Goal: Information Seeking & Learning: Learn about a topic

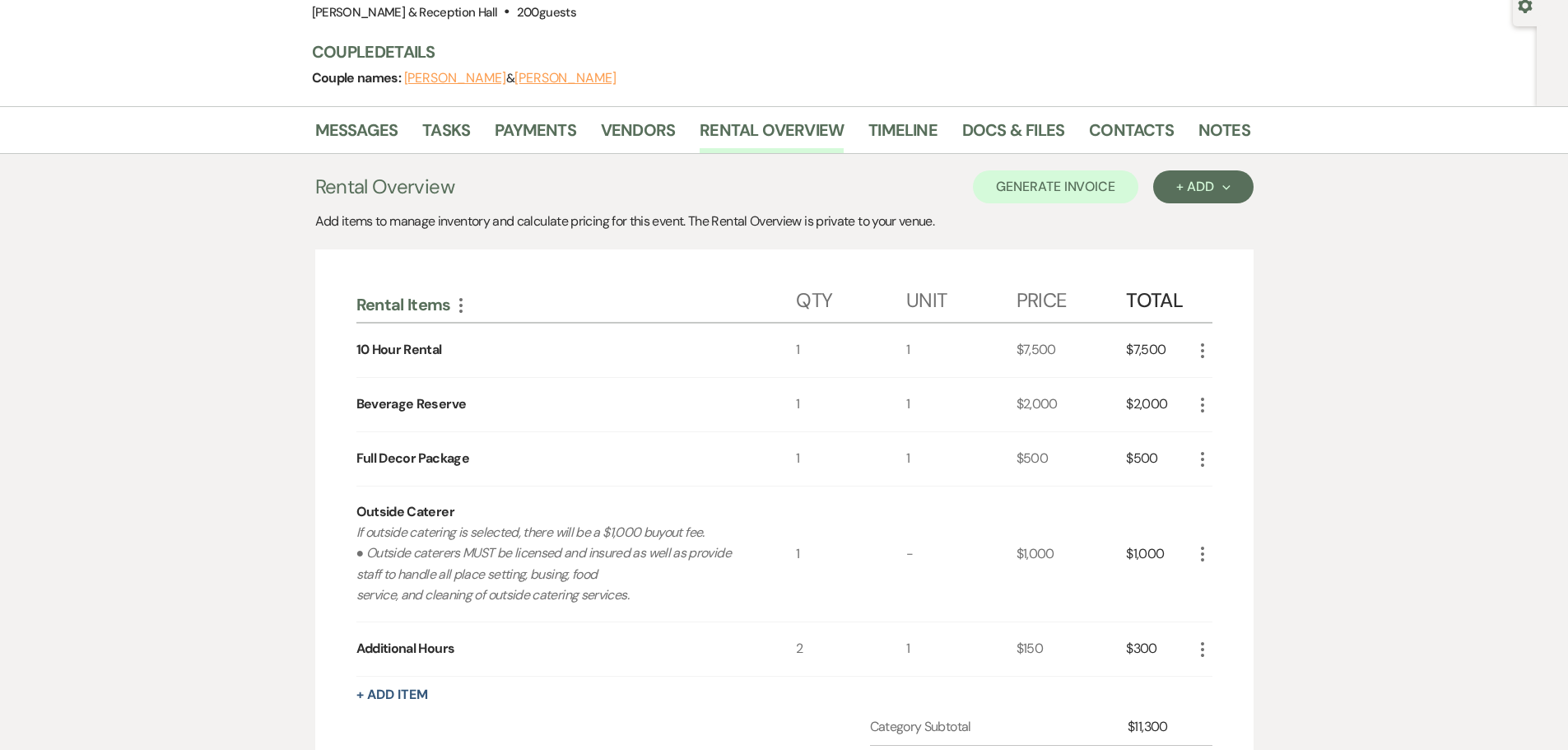
drag, startPoint x: 1385, startPoint y: 413, endPoint x: 1384, endPoint y: 395, distance: 18.0
click at [1385, 413] on div "Messages Tasks Payments Vendors Rental Overview Timeline Docs & Files Contacts …" at bounding box center [784, 640] width 1568 height 1068
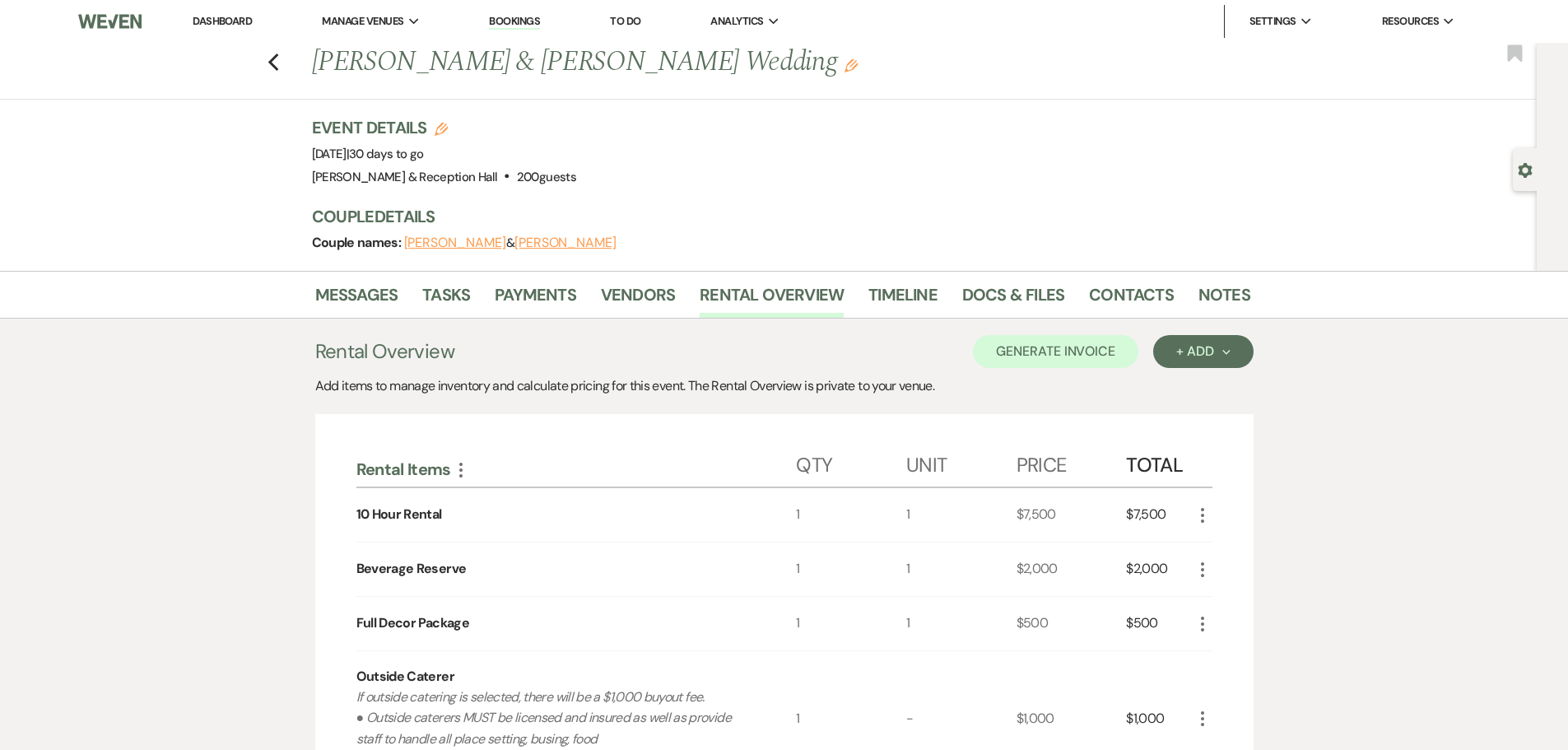
drag, startPoint x: 399, startPoint y: 54, endPoint x: 463, endPoint y: 103, distance: 80.6
click at [0, 0] on li "[PERSON_NAME] & Reception Hall" at bounding box center [0, 0] width 0 height 0
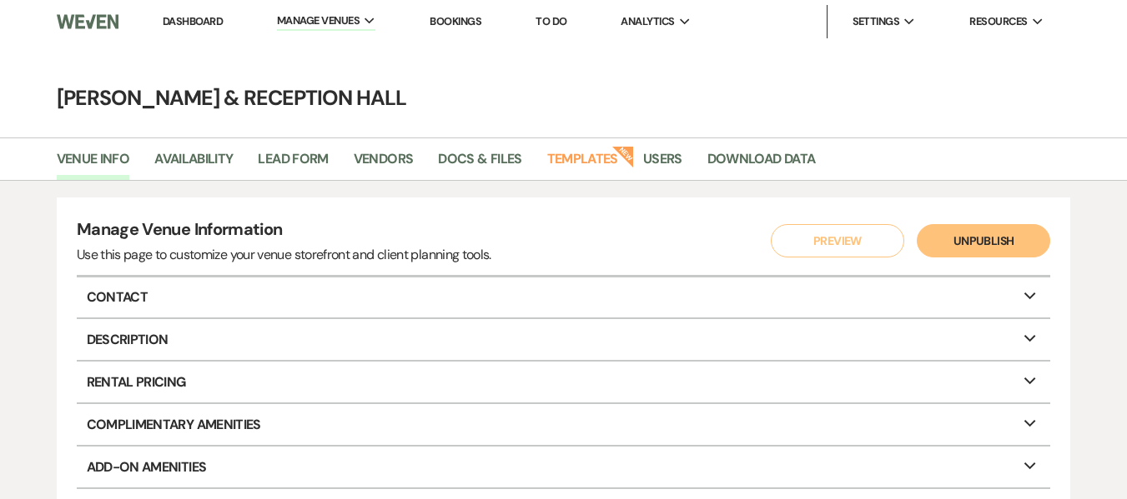
click at [451, 23] on link "Bookings" at bounding box center [455, 21] width 52 height 14
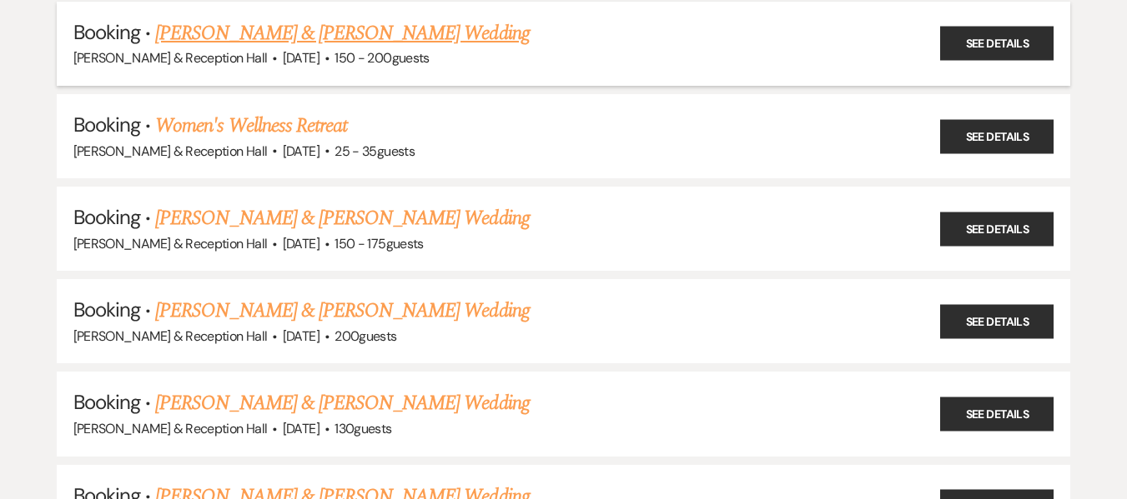
scroll to position [834, 0]
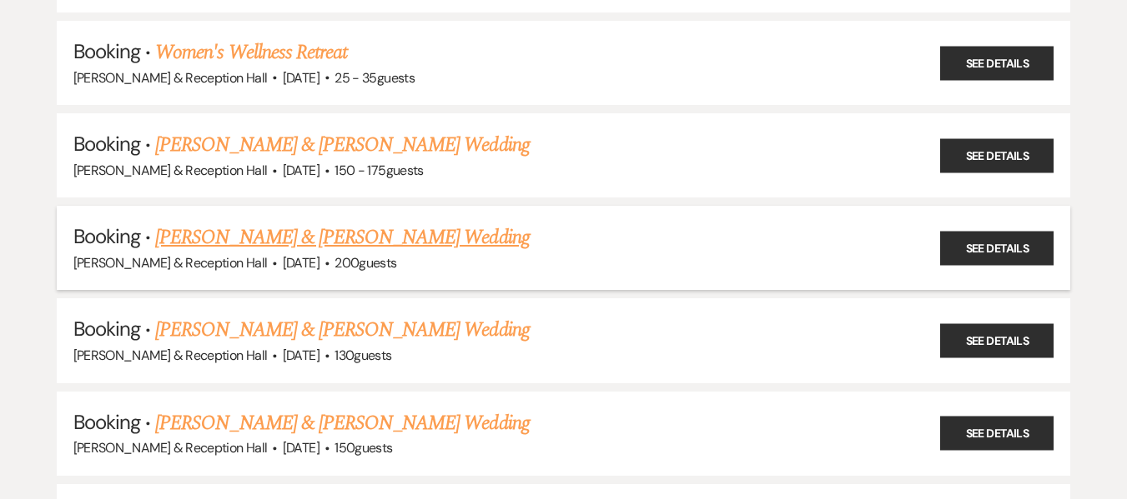
click at [374, 243] on link "[PERSON_NAME] & [PERSON_NAME] Wedding" at bounding box center [342, 238] width 374 height 30
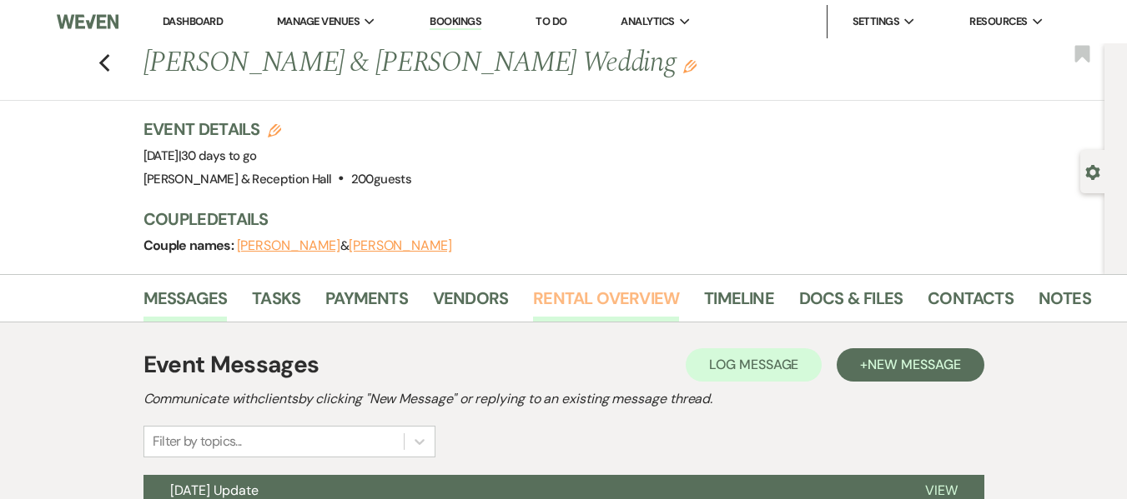
click at [594, 294] on link "Rental Overview" at bounding box center [606, 303] width 146 height 37
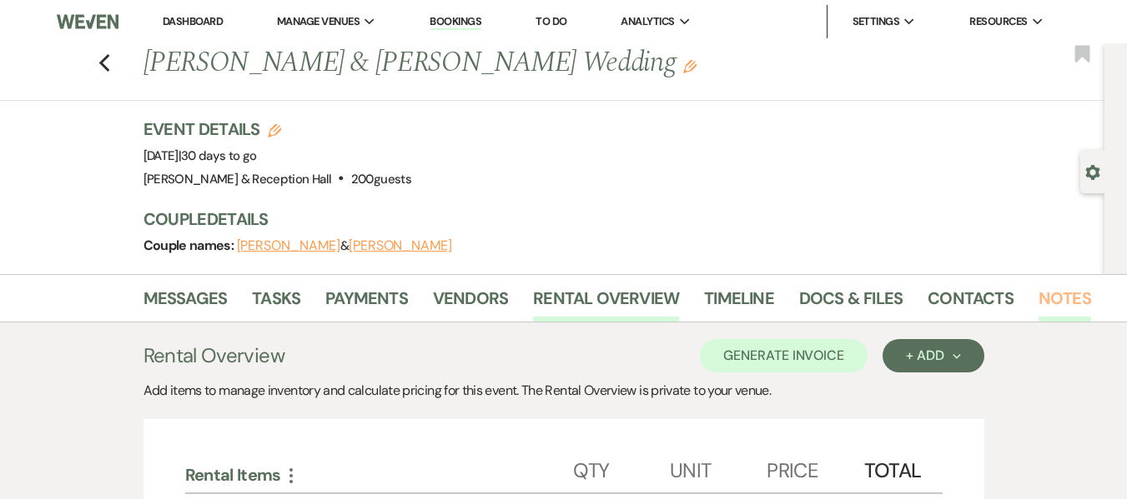
click at [1065, 310] on link "Notes" at bounding box center [1064, 303] width 53 height 37
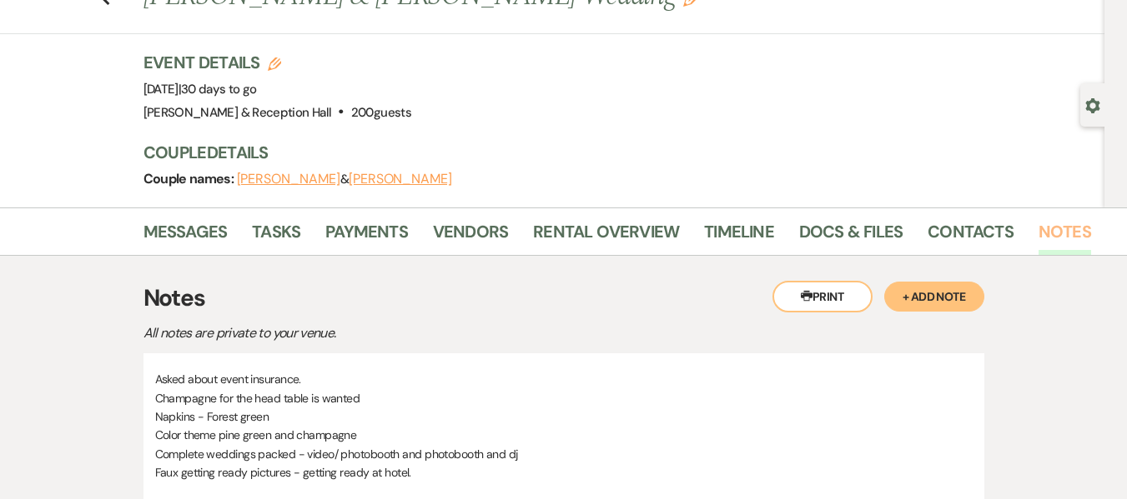
scroll to position [167, 0]
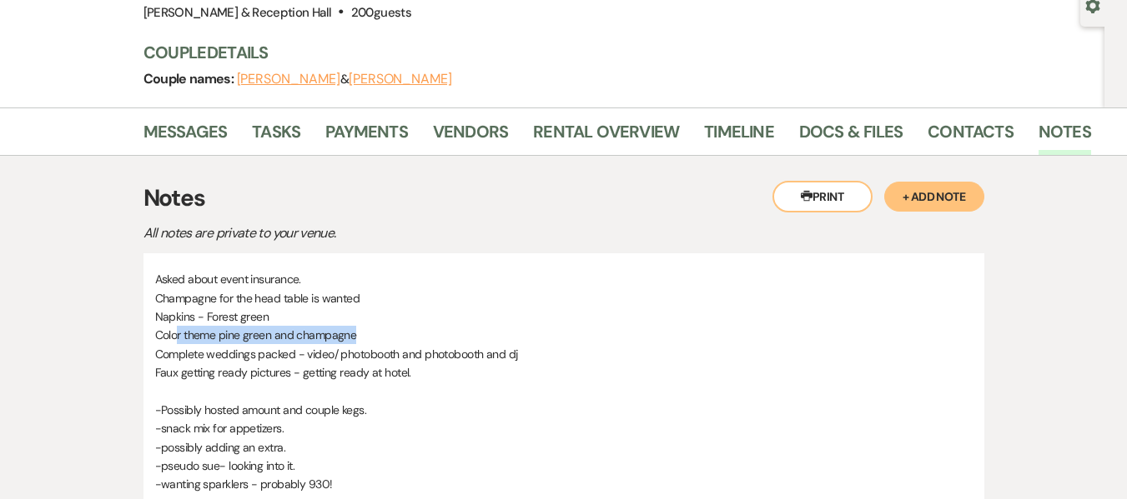
drag, startPoint x: 253, startPoint y: 330, endPoint x: 397, endPoint y: 331, distance: 144.3
click at [397, 331] on p "Color theme pine green and champagne" at bounding box center [563, 335] width 817 height 18
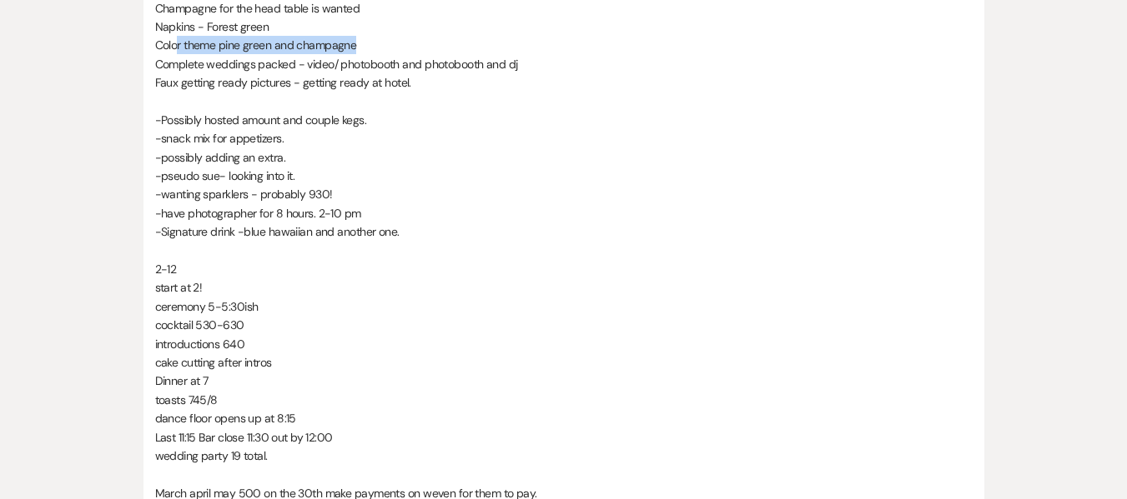
scroll to position [417, 0]
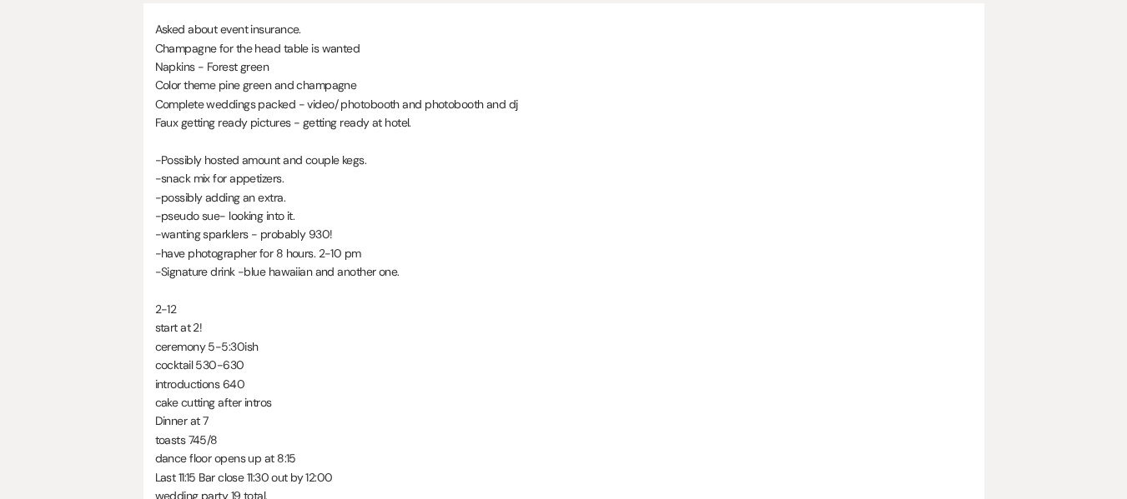
click at [600, 184] on p "-snack mix for appetizers." at bounding box center [563, 178] width 817 height 18
